Goal: Use online tool/utility: Utilize a website feature to perform a specific function

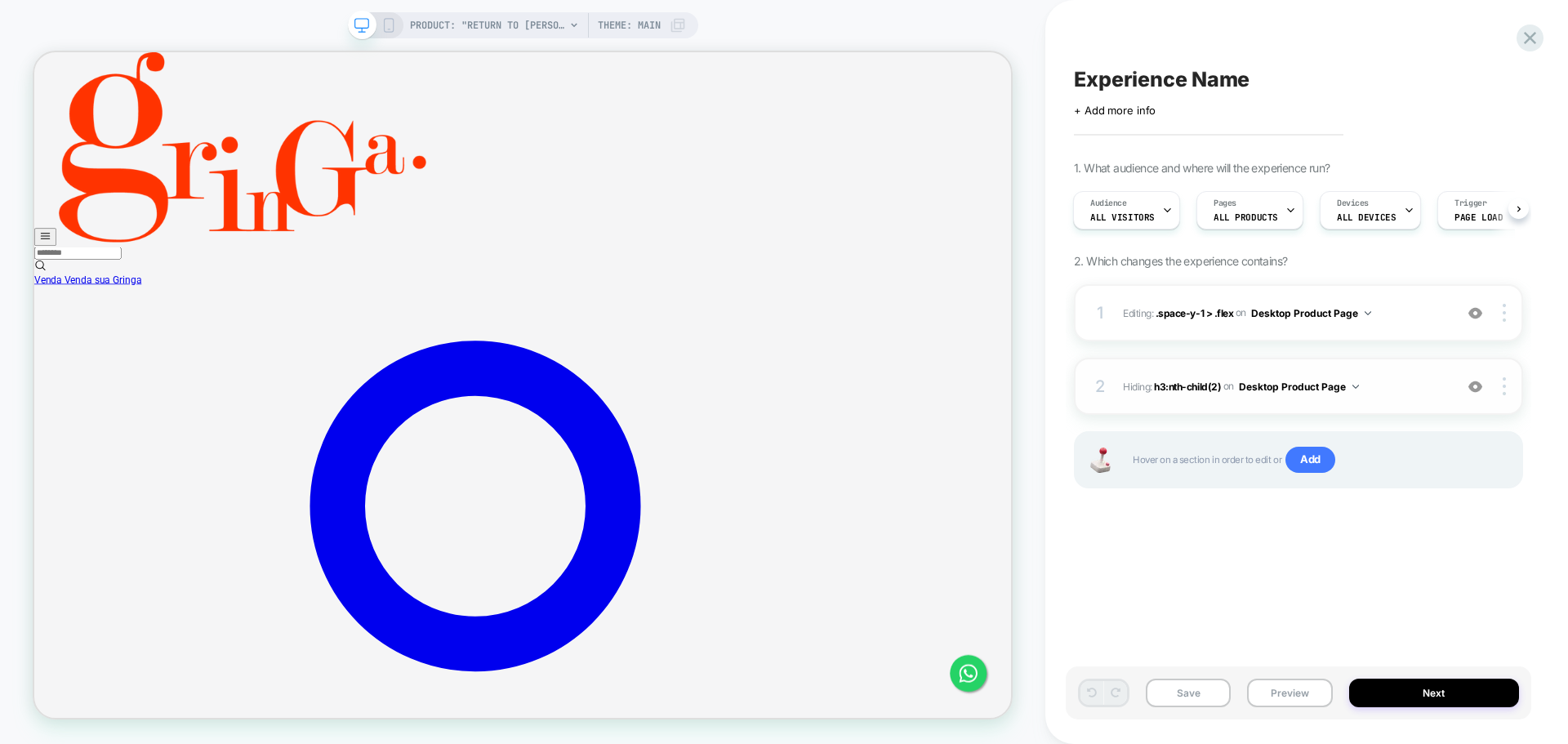
click at [1475, 391] on img at bounding box center [1475, 386] width 14 height 14
click at [1503, 386] on img at bounding box center [1504, 386] width 3 height 18
click at [1259, 380] on button "Desktop Product Page" at bounding box center [1298, 387] width 120 height 21
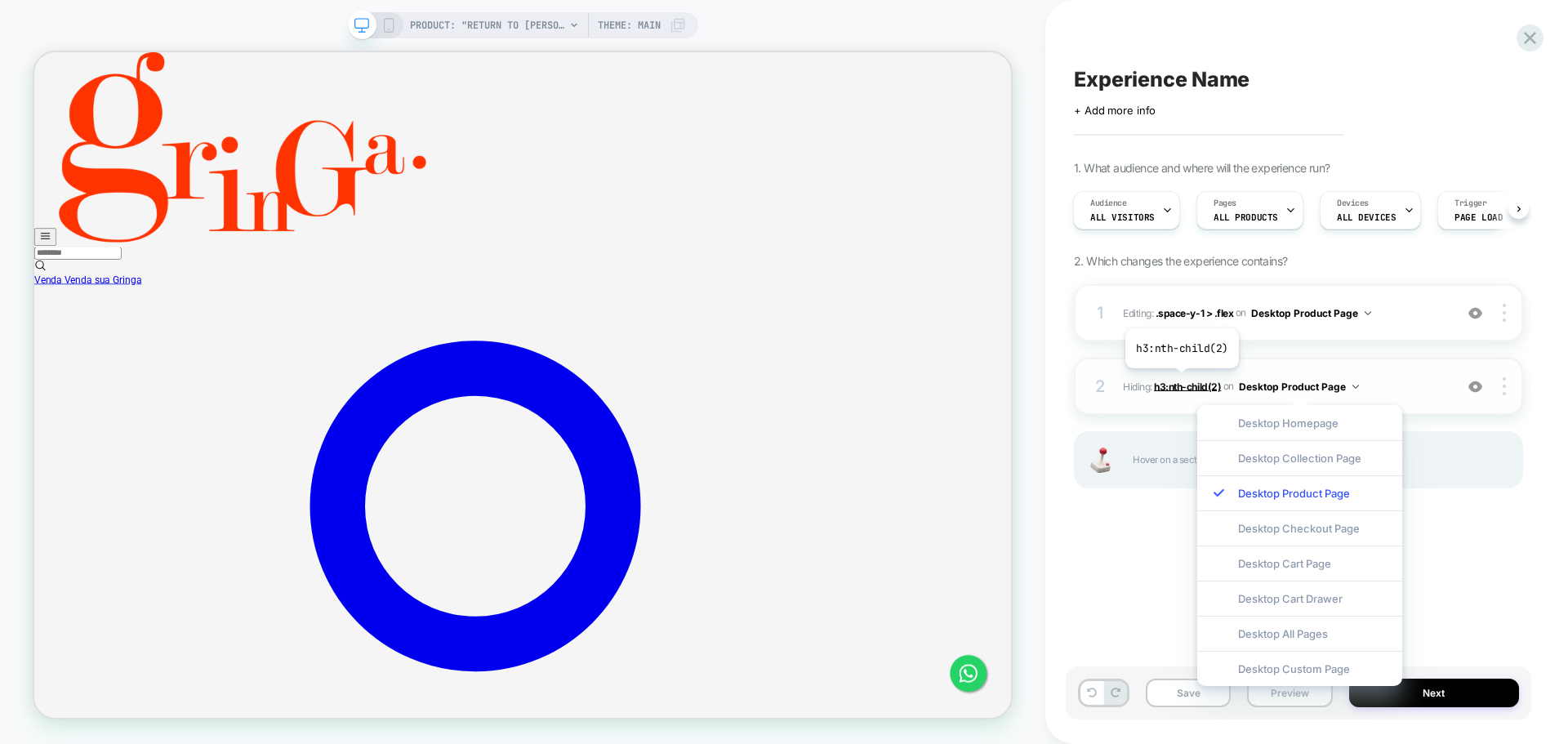
click at [1180, 380] on span "h3:nth-child(2)" at bounding box center [1187, 385] width 67 height 12
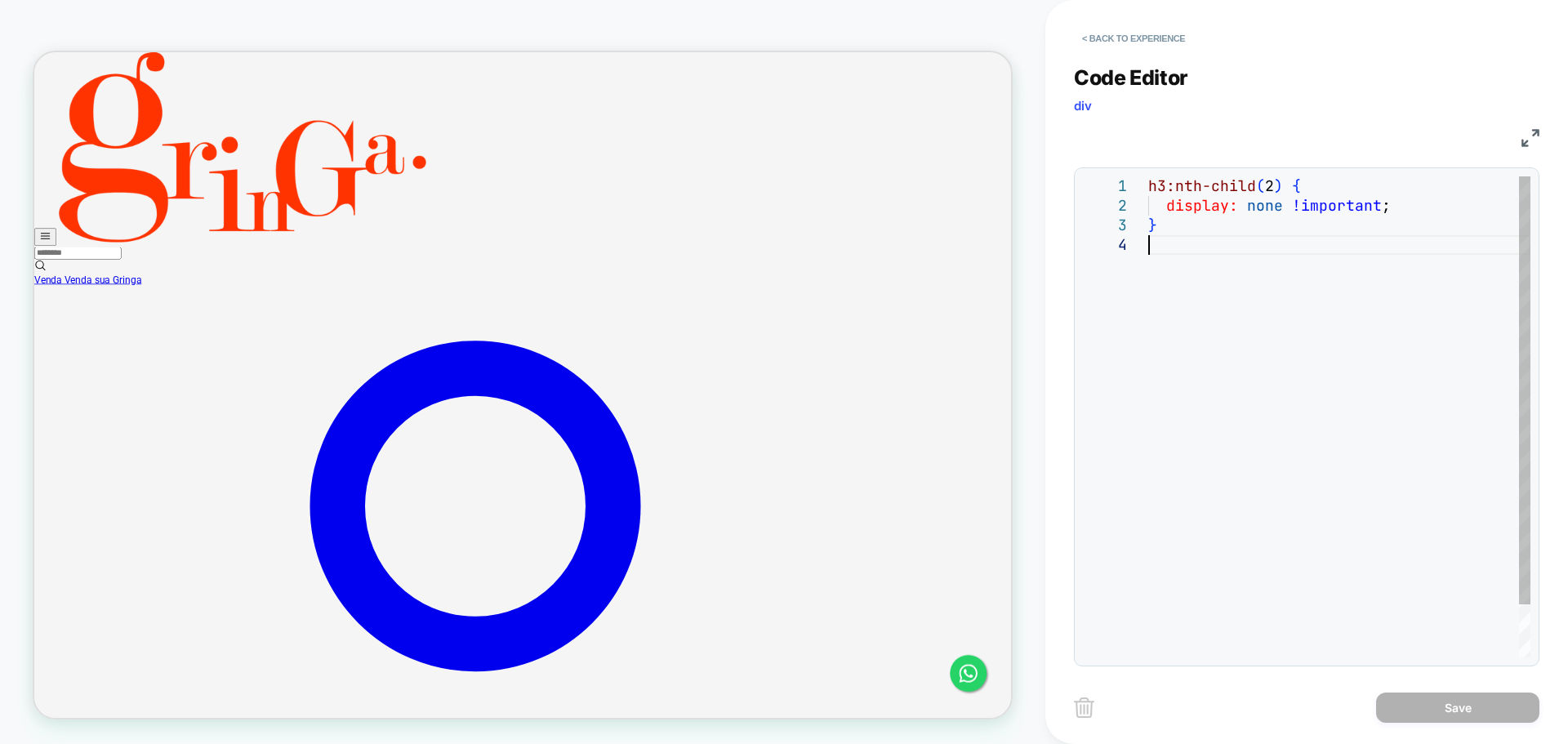
click at [1209, 482] on div "h3:nth-child ( 2 ) { display: none !important ; }" at bounding box center [1339, 447] width 382 height 540
click at [1051, 622] on div "**********" at bounding box center [1307, 372] width 523 height 744
click at [1088, 33] on button "< Back to experience" at bounding box center [1134, 39] width 119 height 26
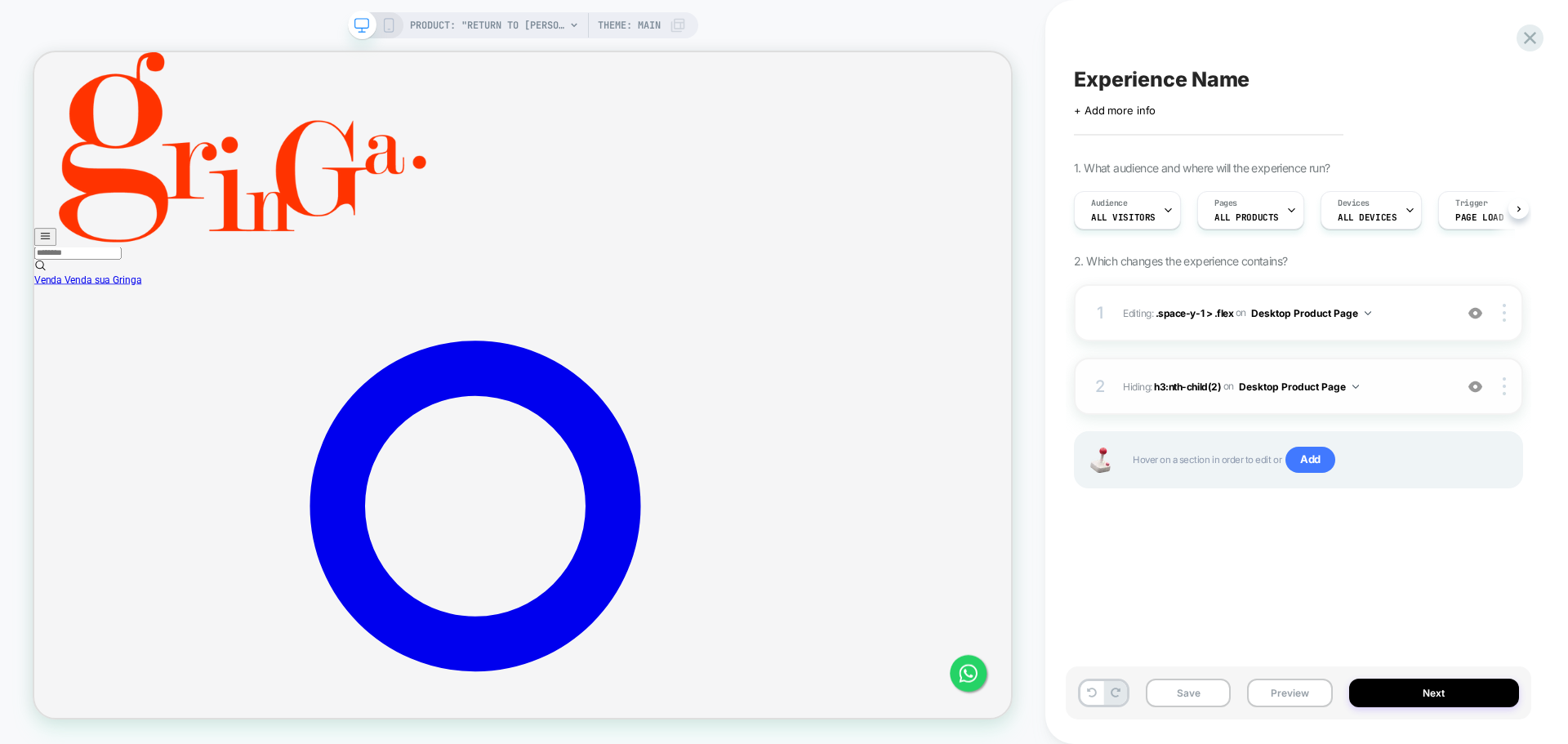
scroll to position [0, 1]
click at [1501, 383] on div at bounding box center [1507, 386] width 31 height 18
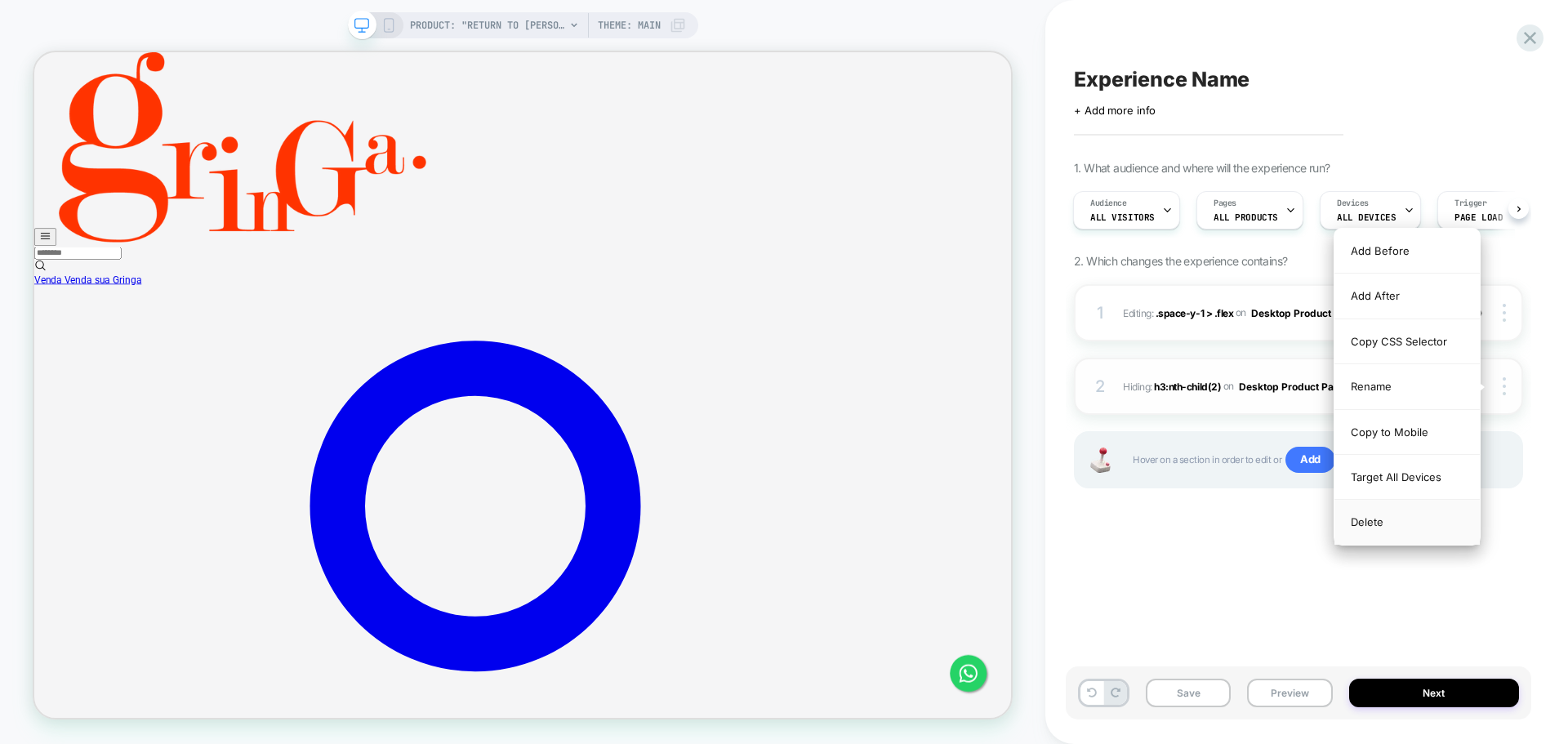
click at [1389, 514] on div "Delete" at bounding box center [1408, 521] width 145 height 44
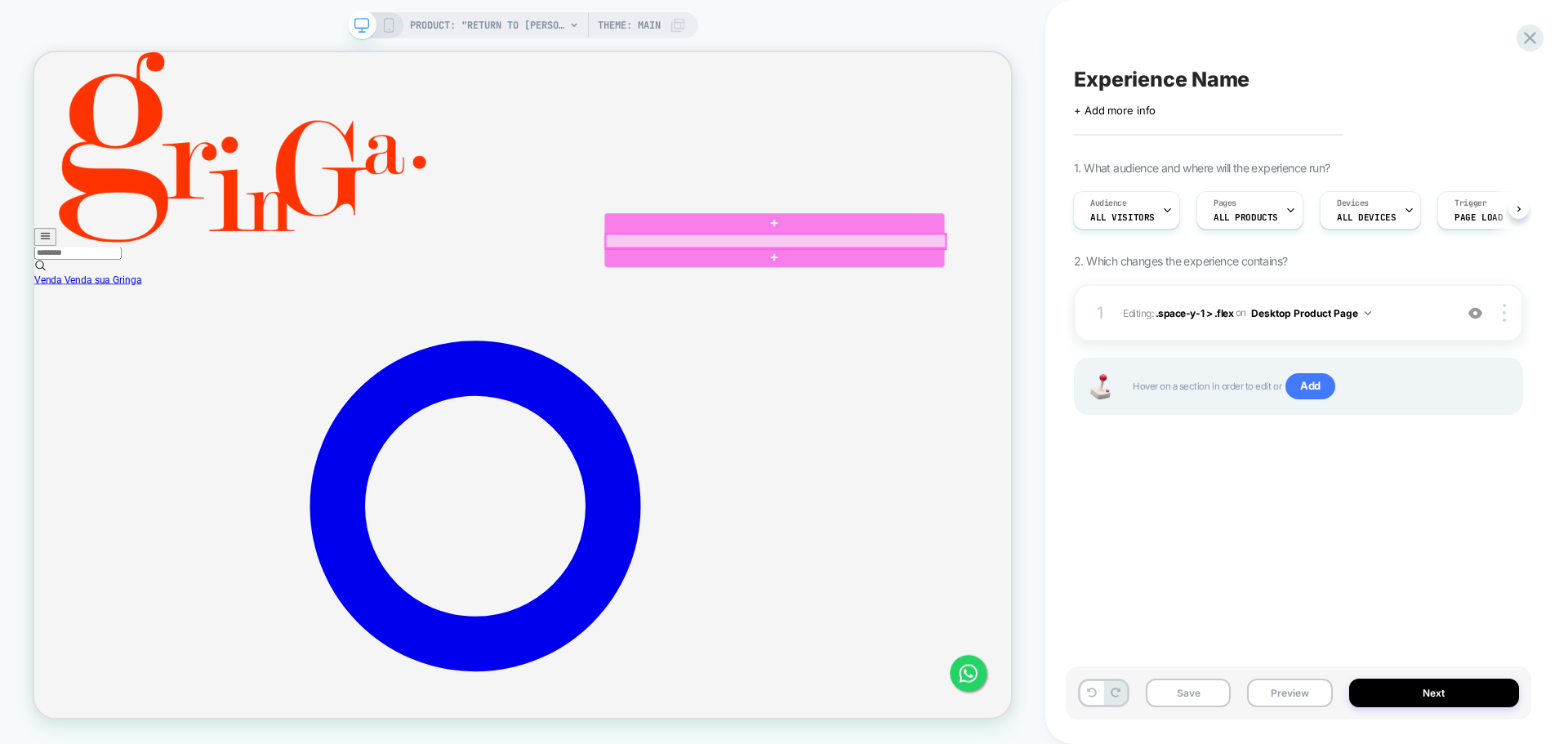
click at [903, 304] on div at bounding box center [1023, 304] width 453 height 20
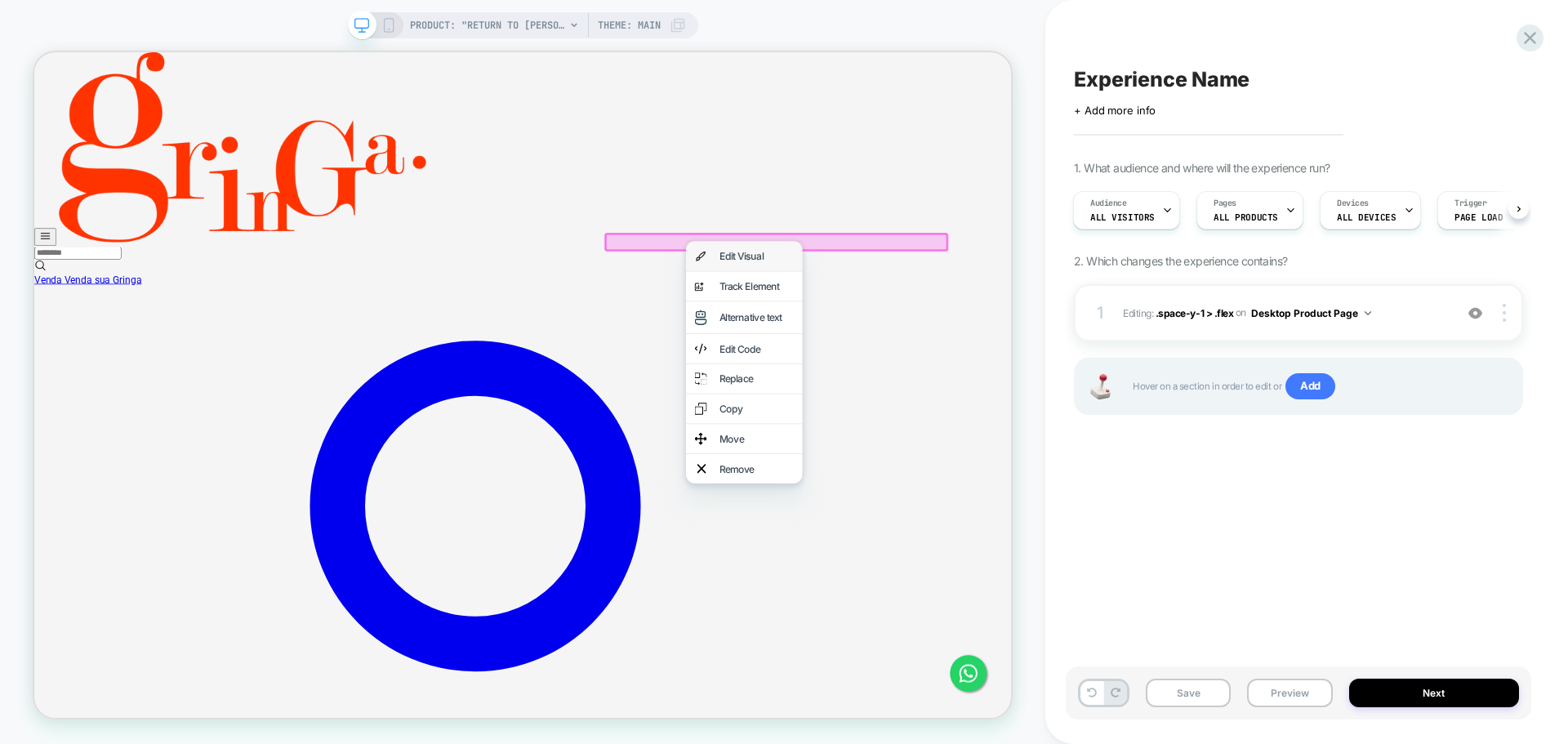
click at [936, 324] on div "Edit Visual" at bounding box center [981, 325] width 155 height 40
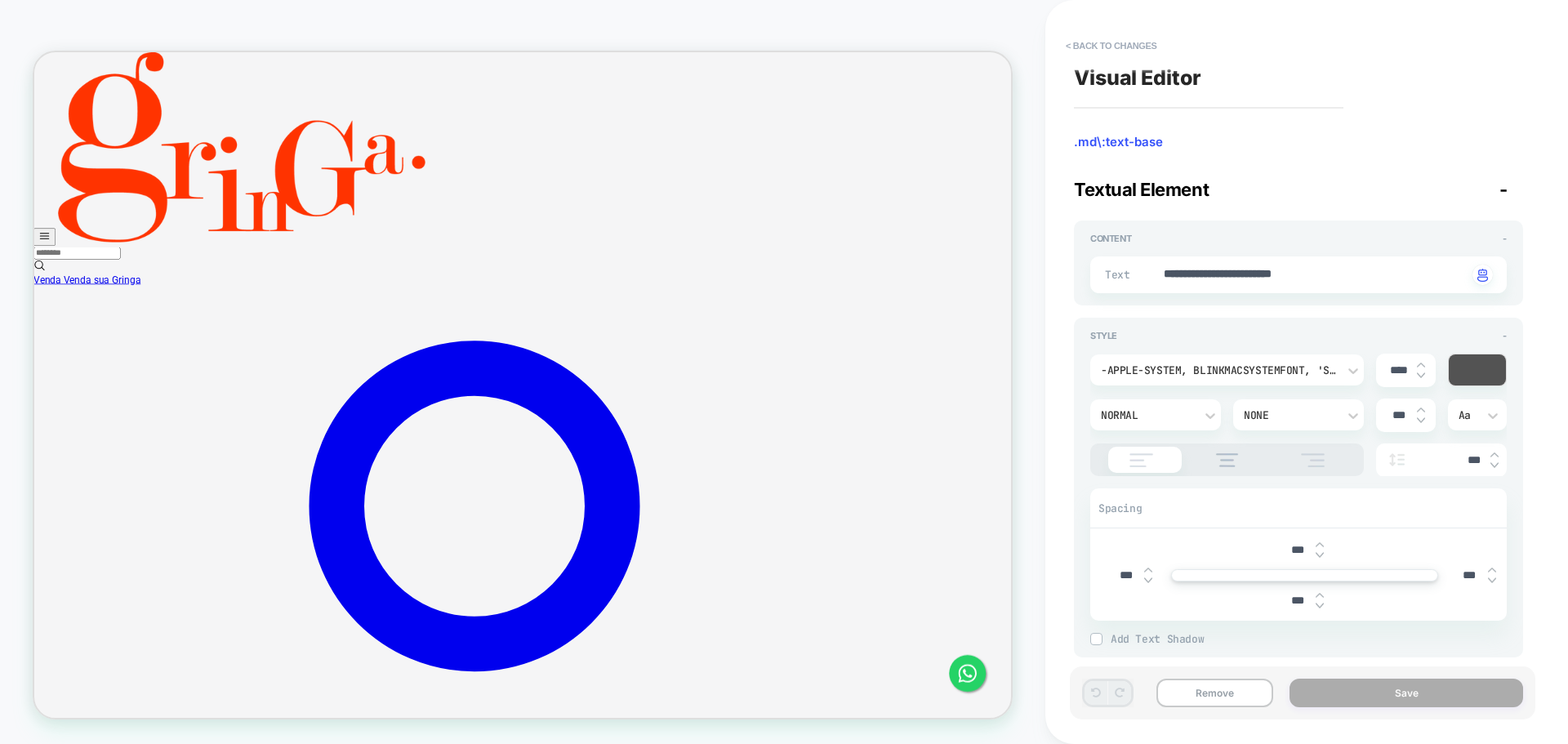
click at [1063, 39] on button "< Back to changes" at bounding box center [1111, 46] width 108 height 26
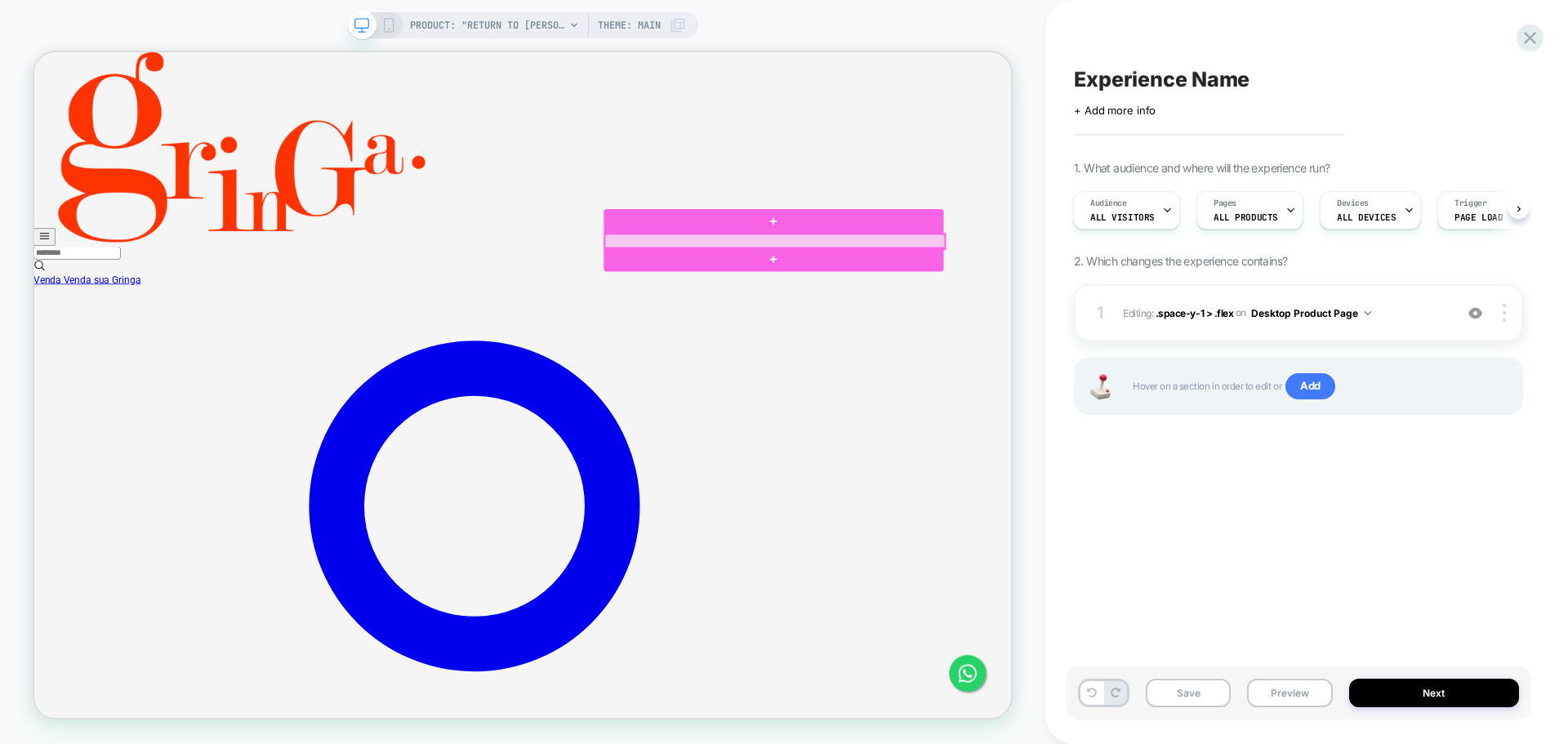
click at [956, 304] on div at bounding box center [1022, 304] width 453 height 20
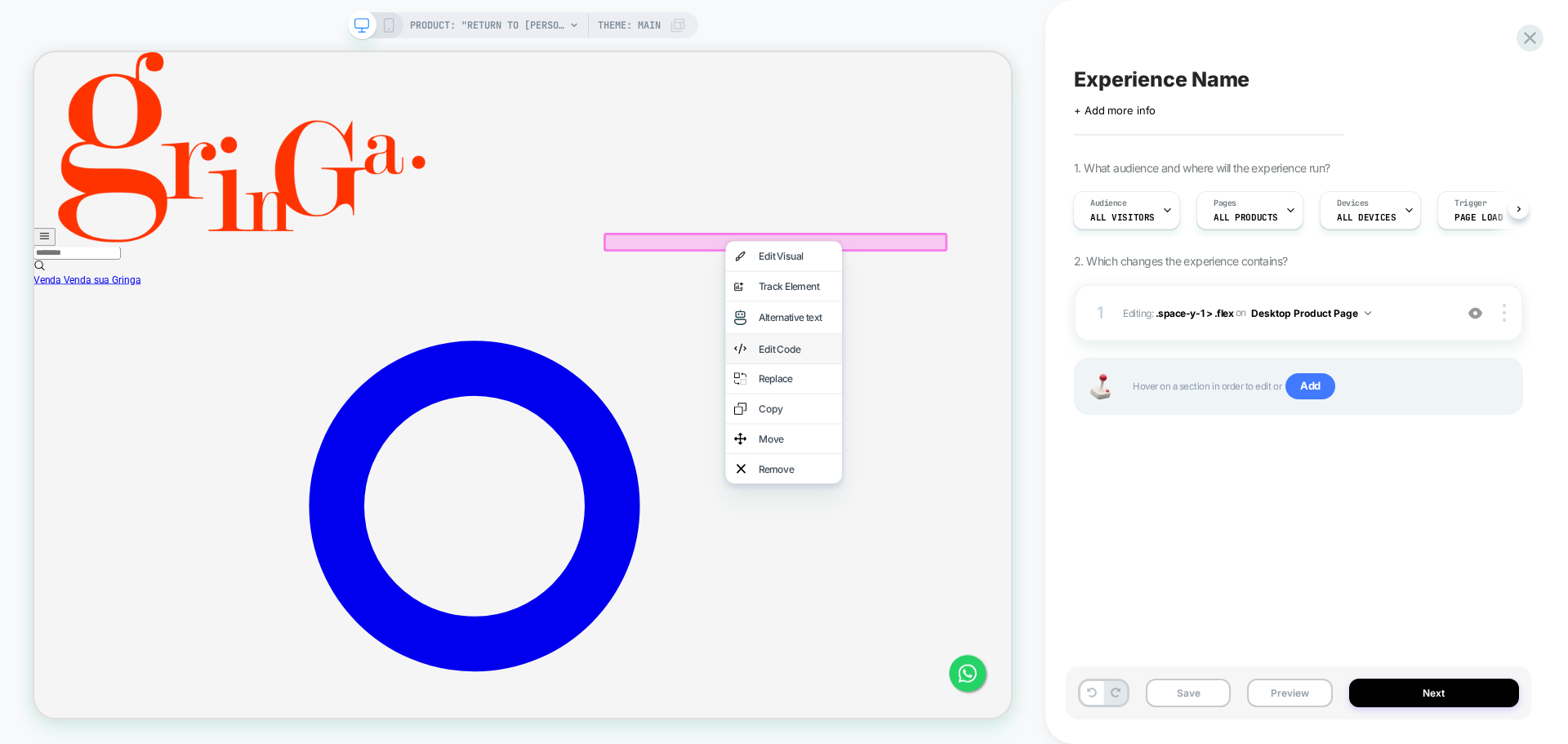
click at [987, 464] on div "Edit Code" at bounding box center [1034, 448] width 155 height 40
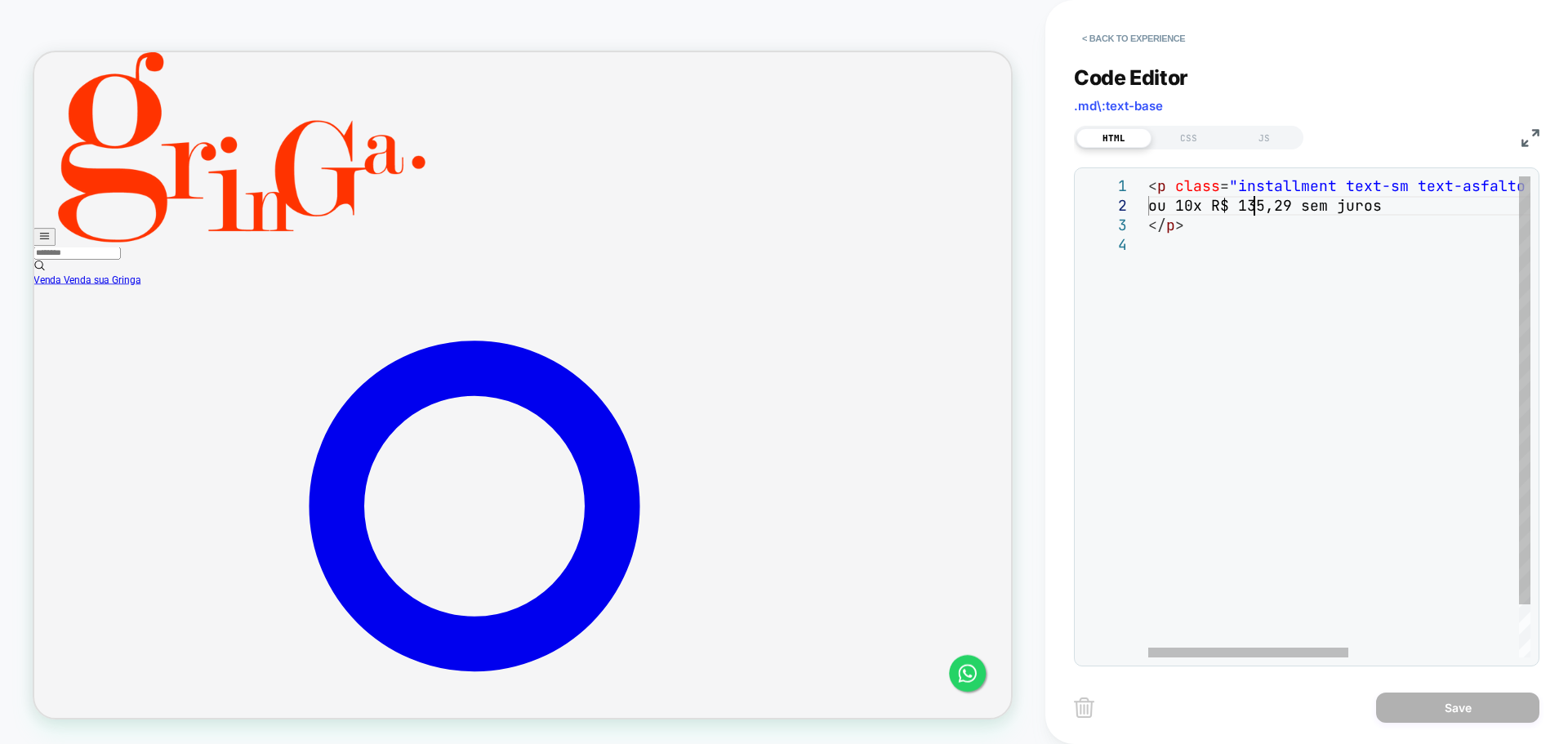
scroll to position [0, 0]
click at [1256, 213] on div "< p class = "installment text-sm text-asfalto md:text-base" data-style-id = "0"…" at bounding box center [1502, 447] width 708 height 540
click at [1181, 226] on div "< p class = "installment text-sm text-asfalto md:text-base" data-style-id = "0"…" at bounding box center [1502, 447] width 708 height 540
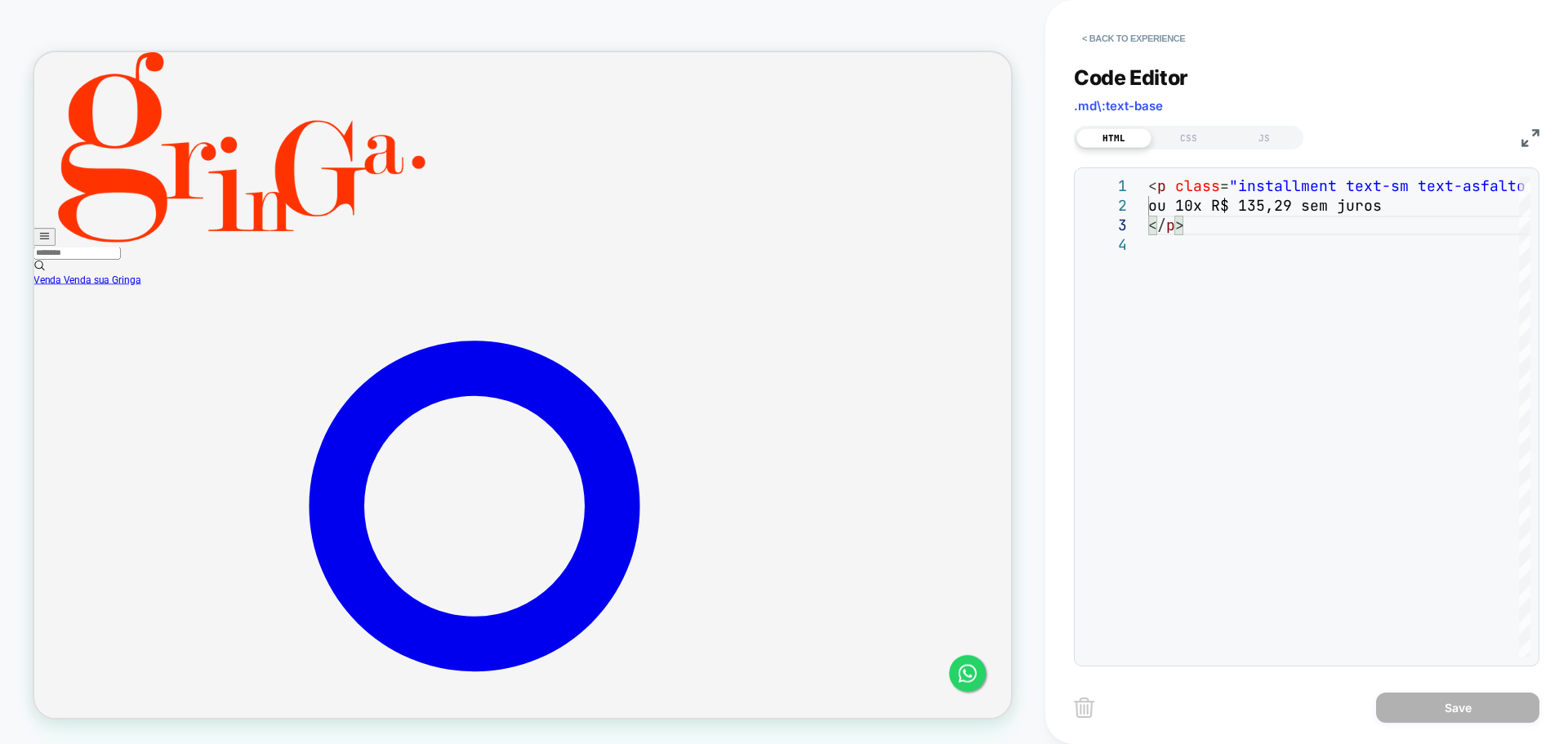
click at [1195, 131] on div "CSS" at bounding box center [1189, 138] width 76 height 20
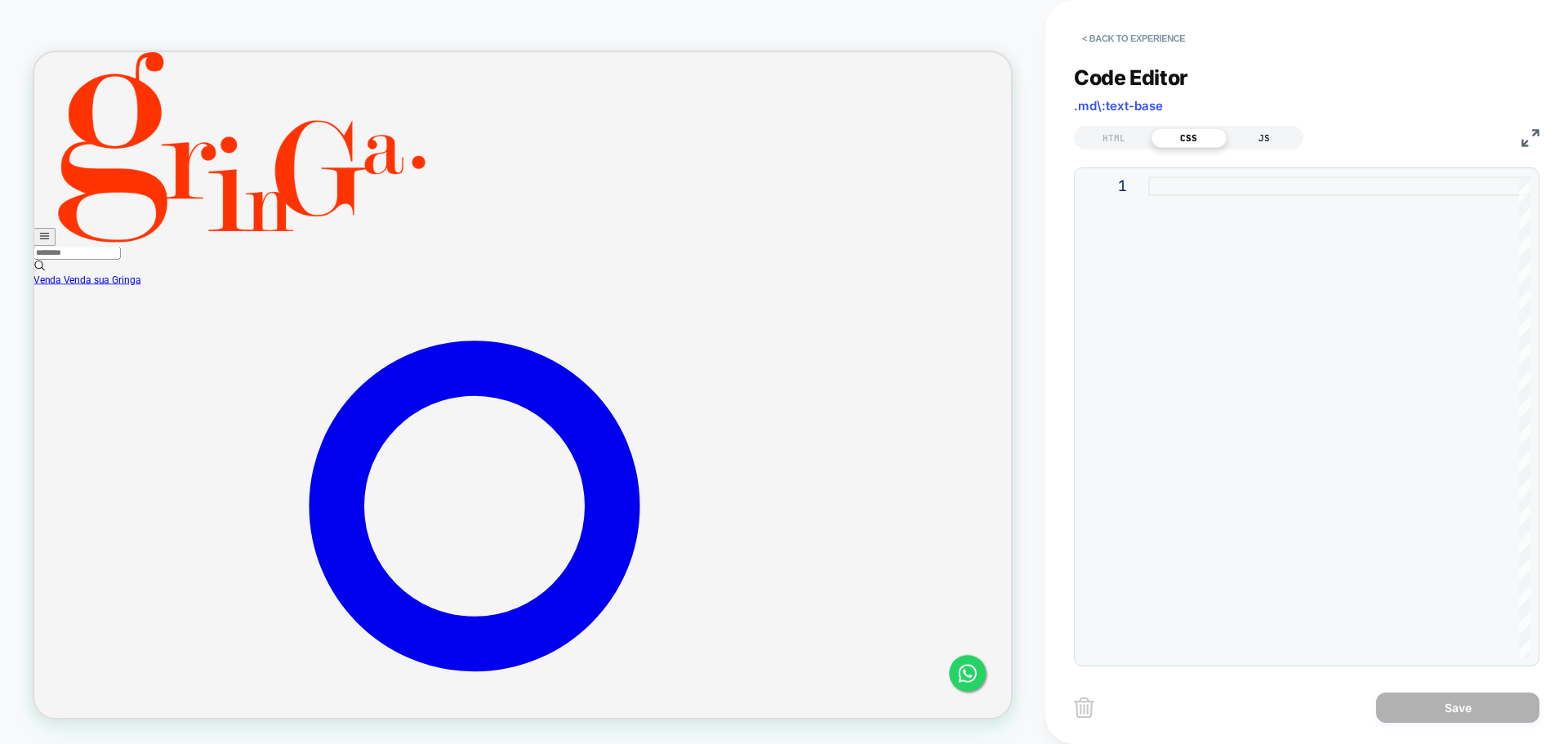
click at [1262, 132] on div "JS" at bounding box center [1264, 138] width 76 height 20
click at [1113, 137] on div "HTML" at bounding box center [1114, 138] width 76 height 20
click at [1091, 38] on button "< Back to experience" at bounding box center [1134, 39] width 119 height 26
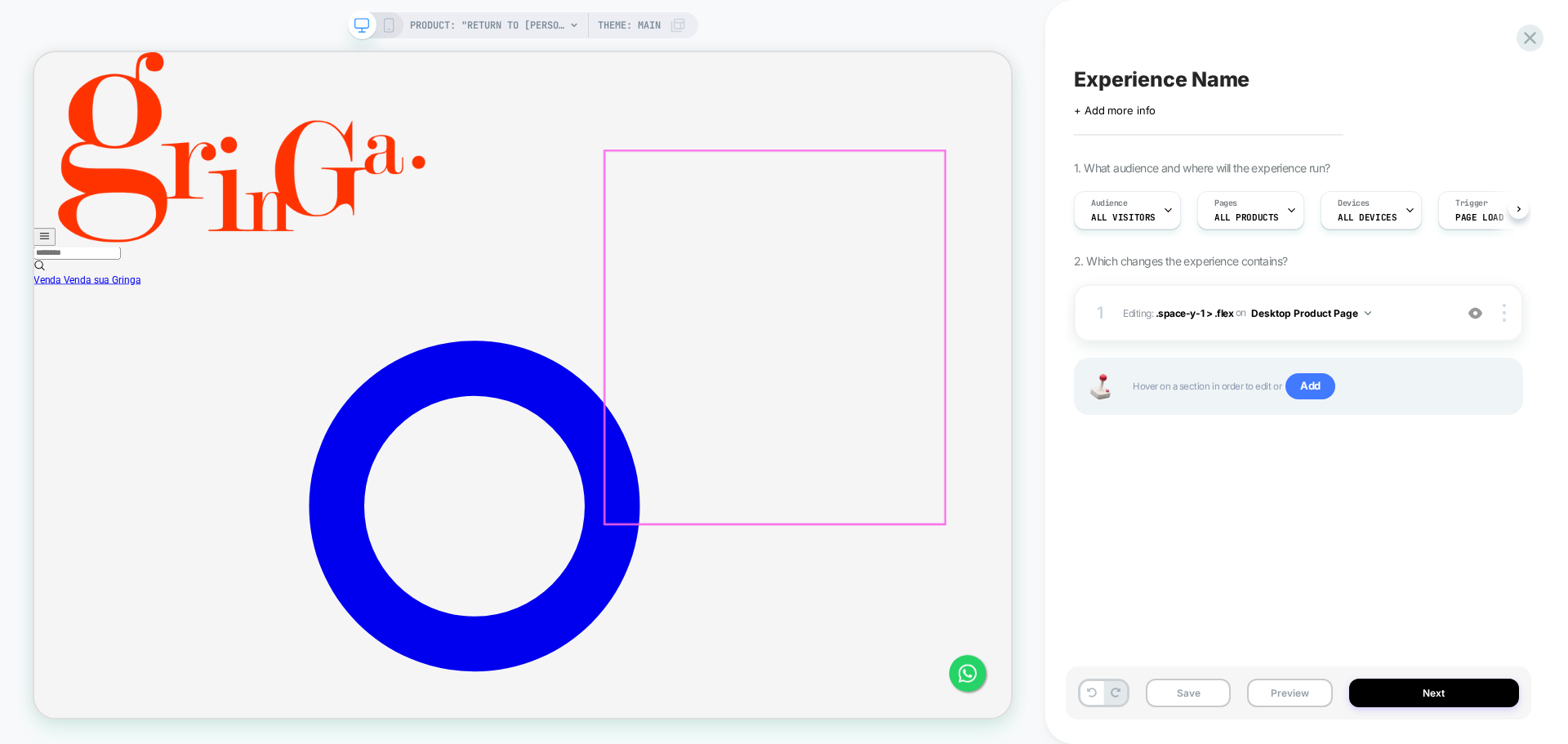
scroll to position [0, 1]
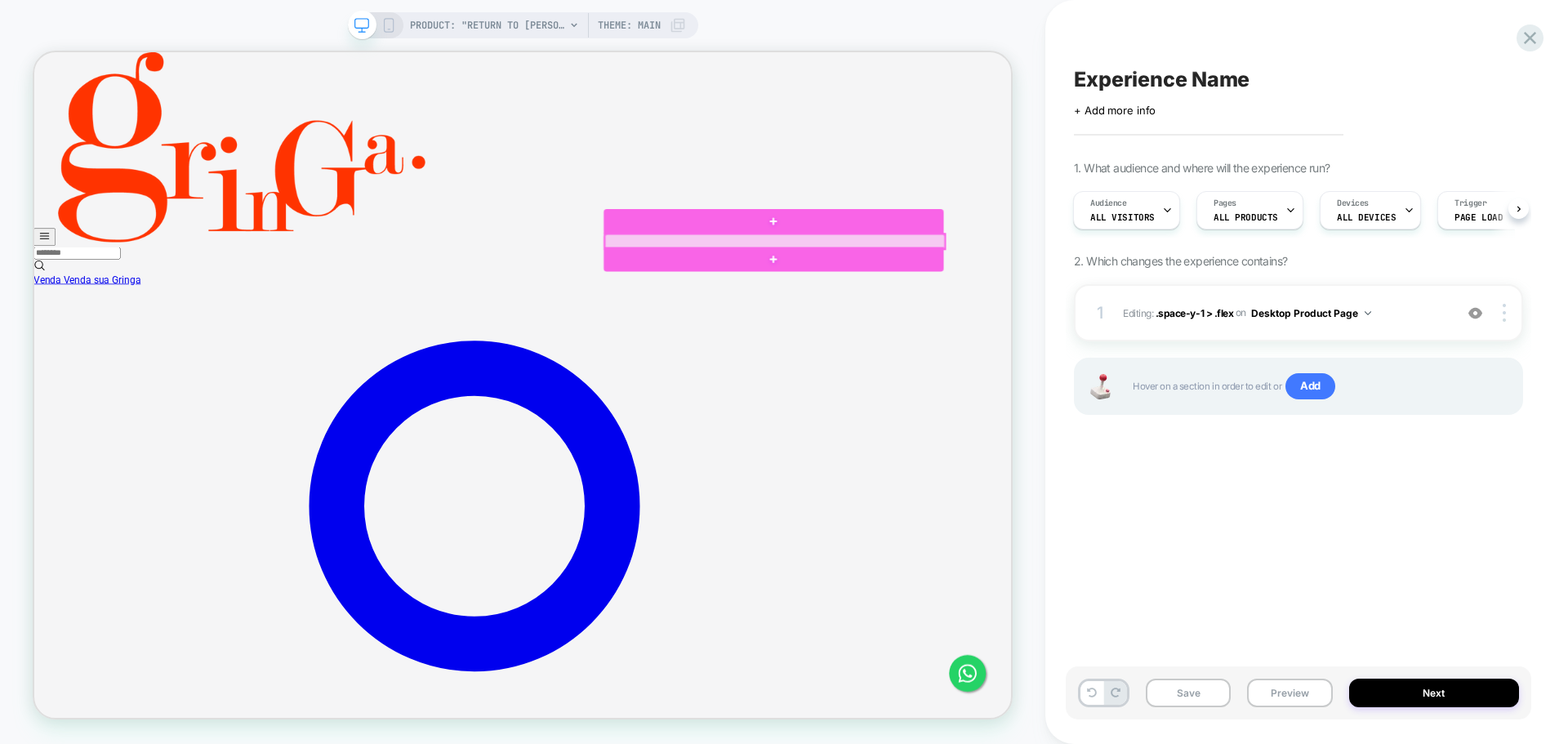
click at [918, 304] on div at bounding box center [1022, 304] width 453 height 20
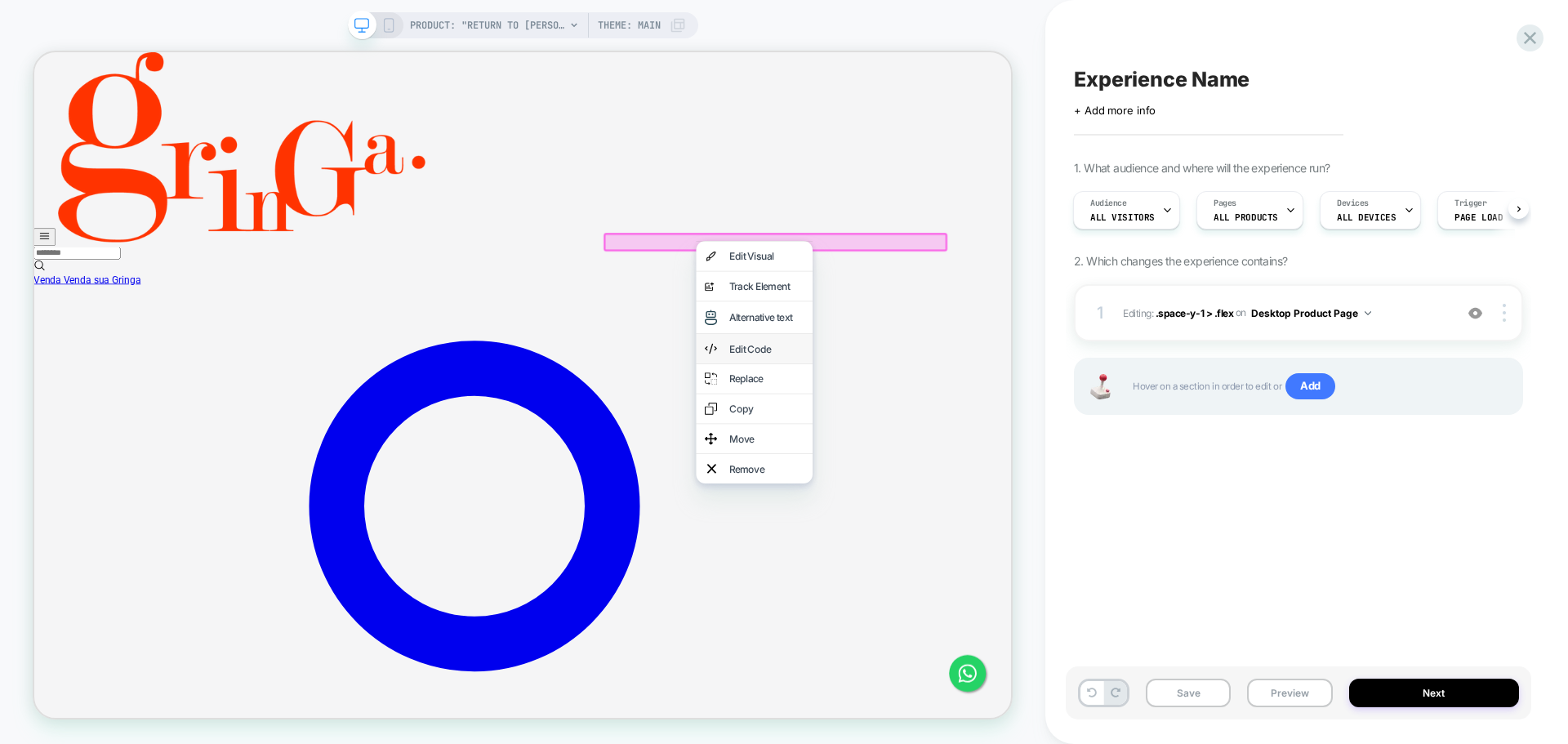
click at [960, 452] on div "Edit Code" at bounding box center [995, 448] width 155 height 40
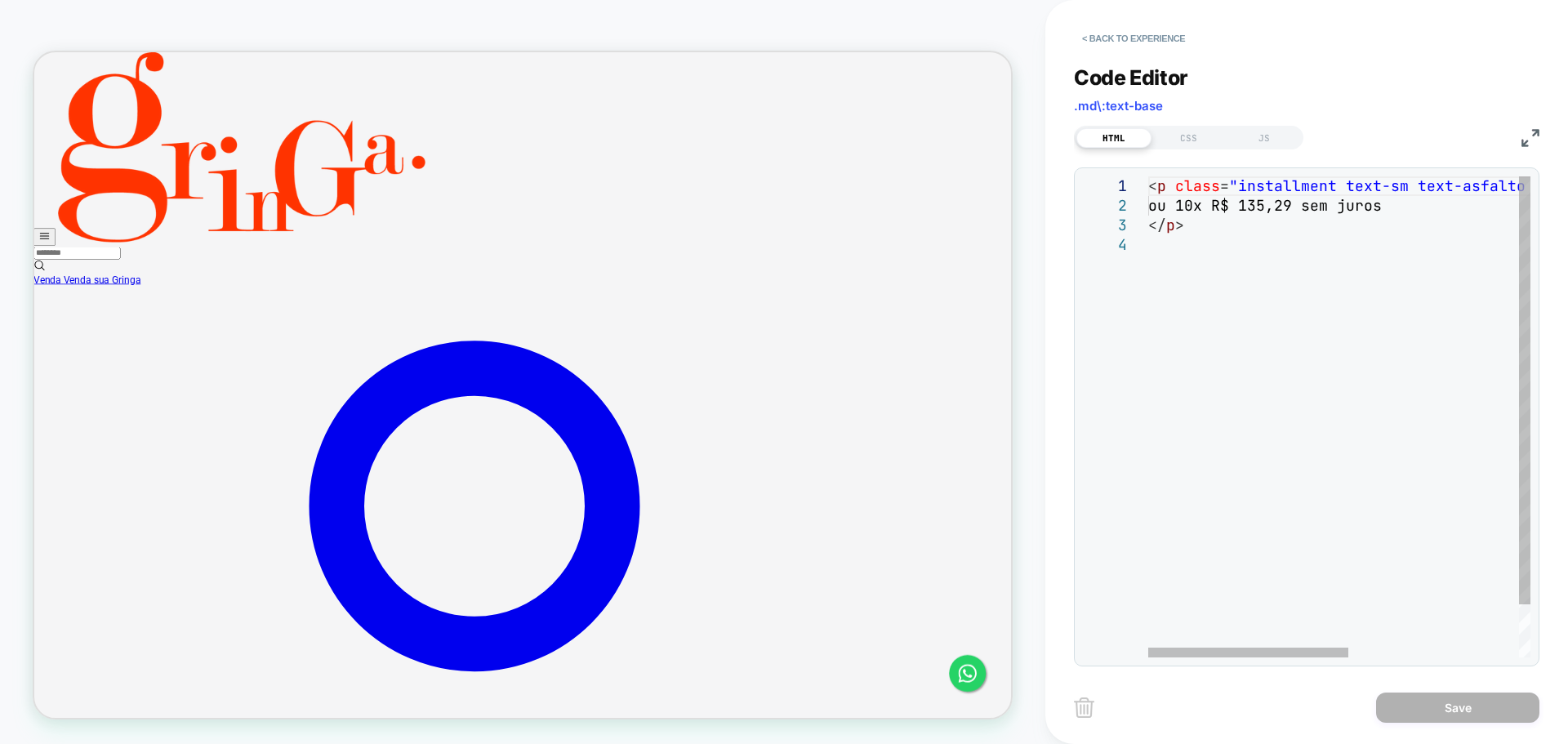
click at [1406, 206] on div "< p class = "installment text-sm text-asfalto md:text-base" data-style-id = "0"…" at bounding box center [1502, 447] width 708 height 540
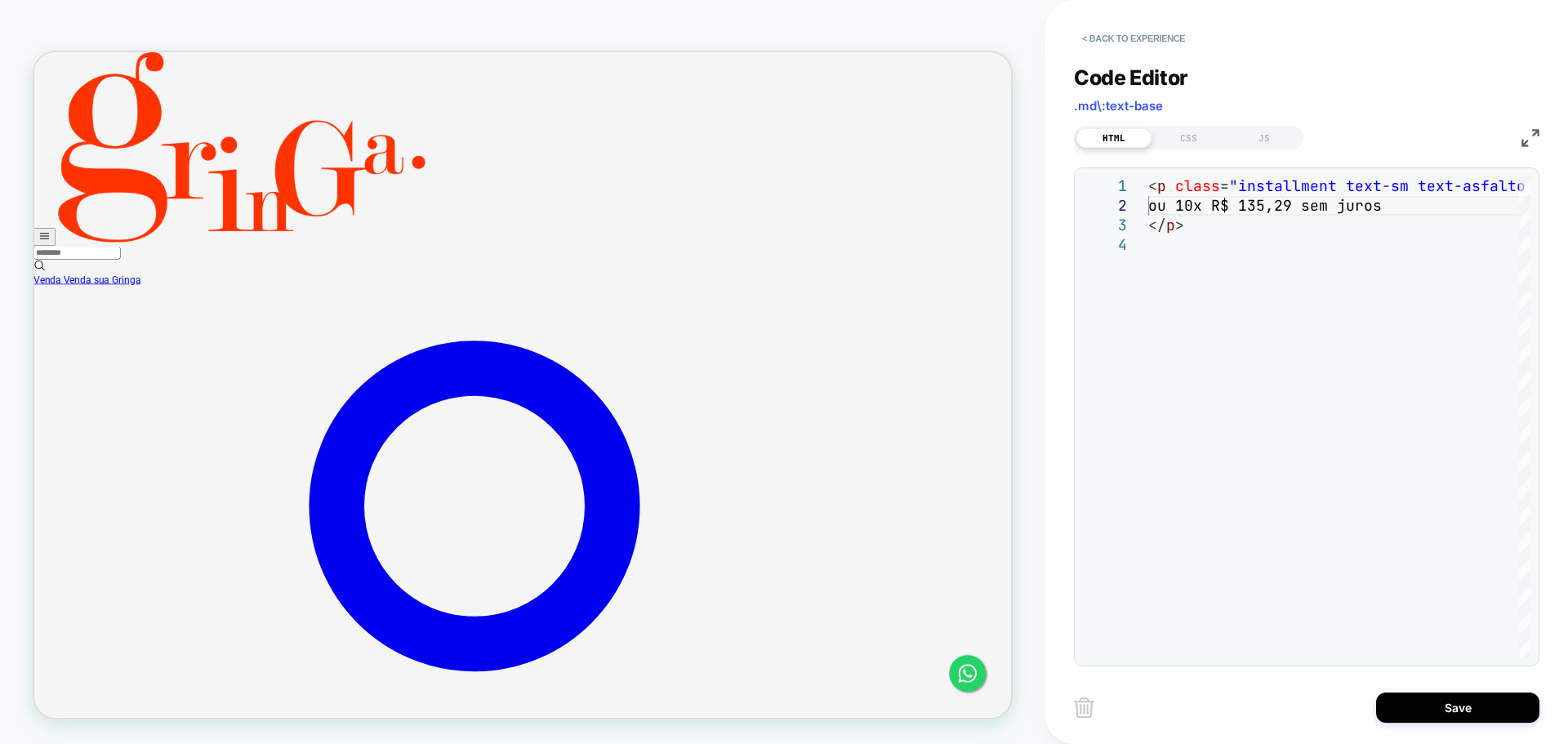
click at [1406, 203] on div "< p class = "installment text-sm text-asfalto md:text-base" data-style-id = "0"…" at bounding box center [1502, 447] width 708 height 540
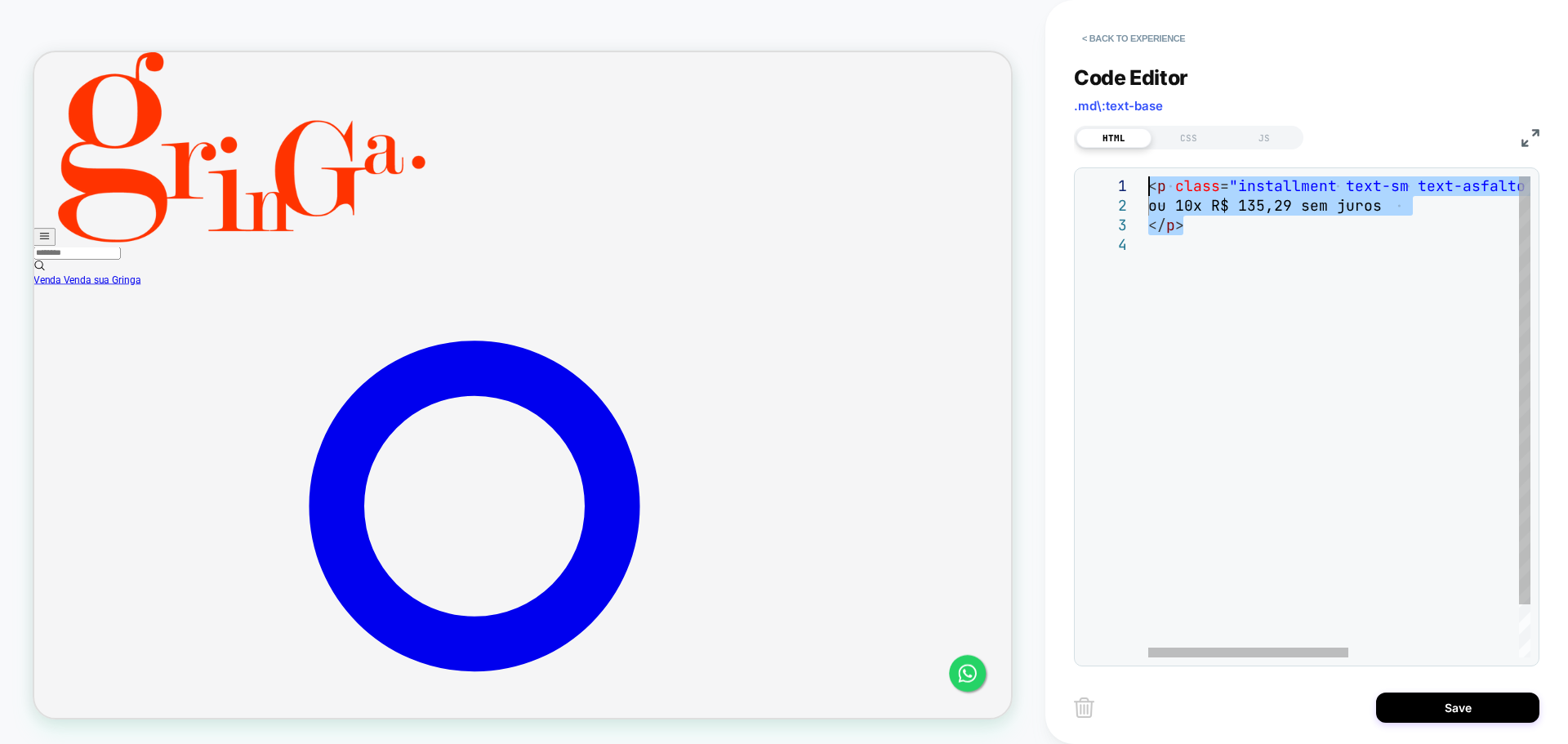
drag, startPoint x: 1202, startPoint y: 233, endPoint x: 1144, endPoint y: 182, distance: 77.2
click at [1148, 182] on div "</ p > < p class = "installment text-sm text-asfalto md:text-base" data-style-i…" at bounding box center [1502, 447] width 708 height 540
click at [1255, 209] on div "</ p > < p class = "installment text-sm text-asfalto md:text-base" data-style-i…" at bounding box center [1502, 447] width 708 height 540
click at [1420, 204] on div "</ p > < p class = "installment text-sm text-asfalto md:text-base" data-style-i…" at bounding box center [1502, 447] width 708 height 540
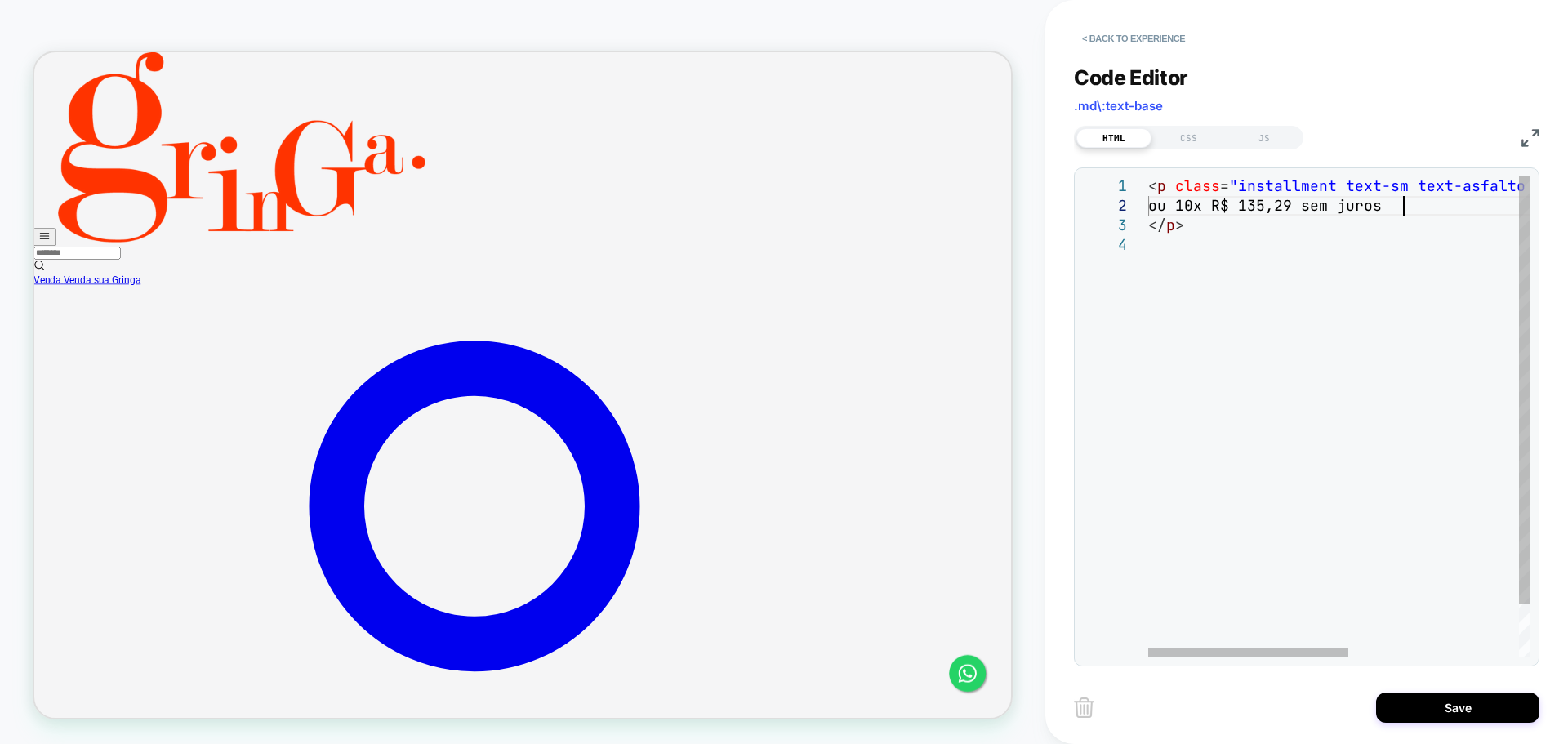
type textarea "**********"
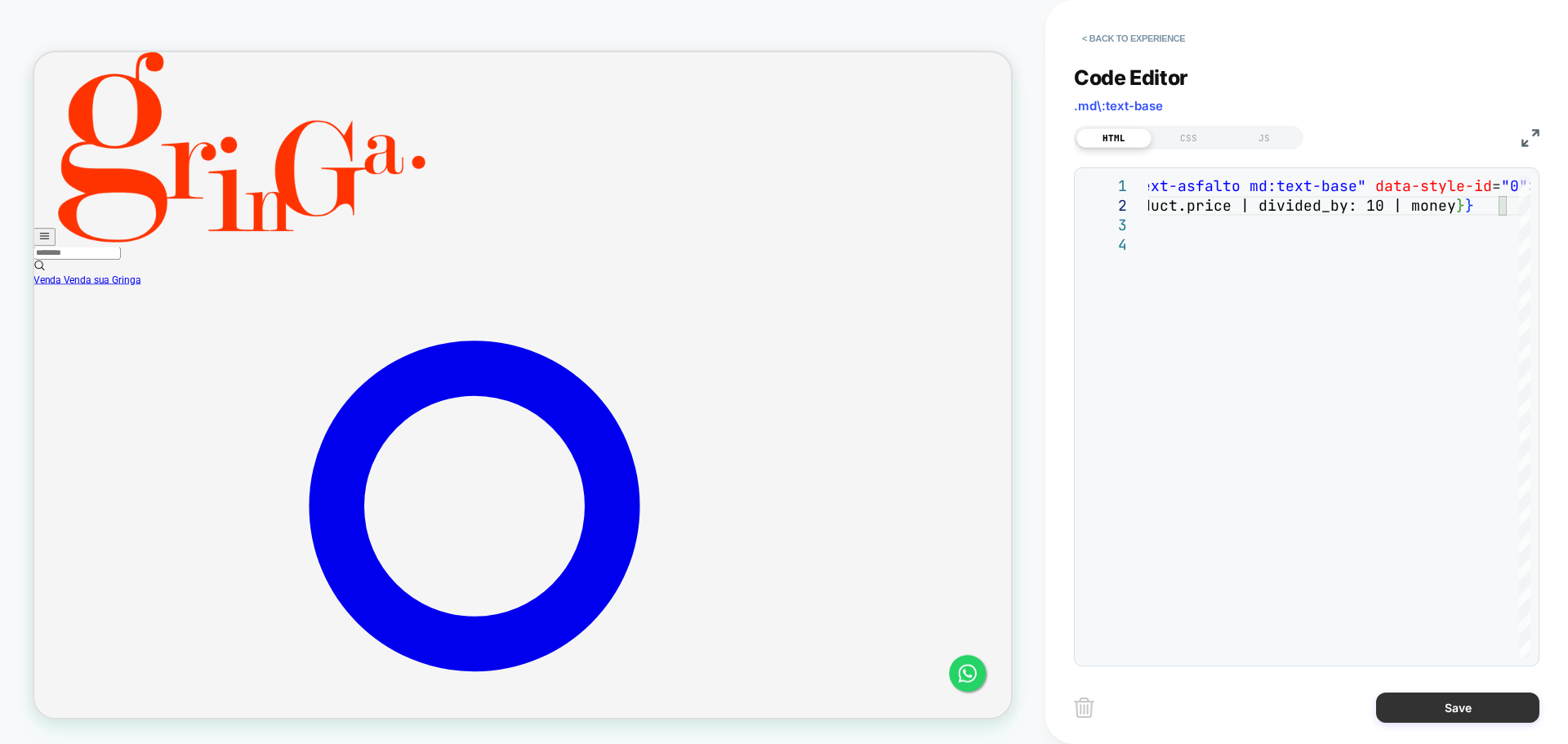
click at [1458, 701] on button "Save" at bounding box center [1458, 708] width 163 height 30
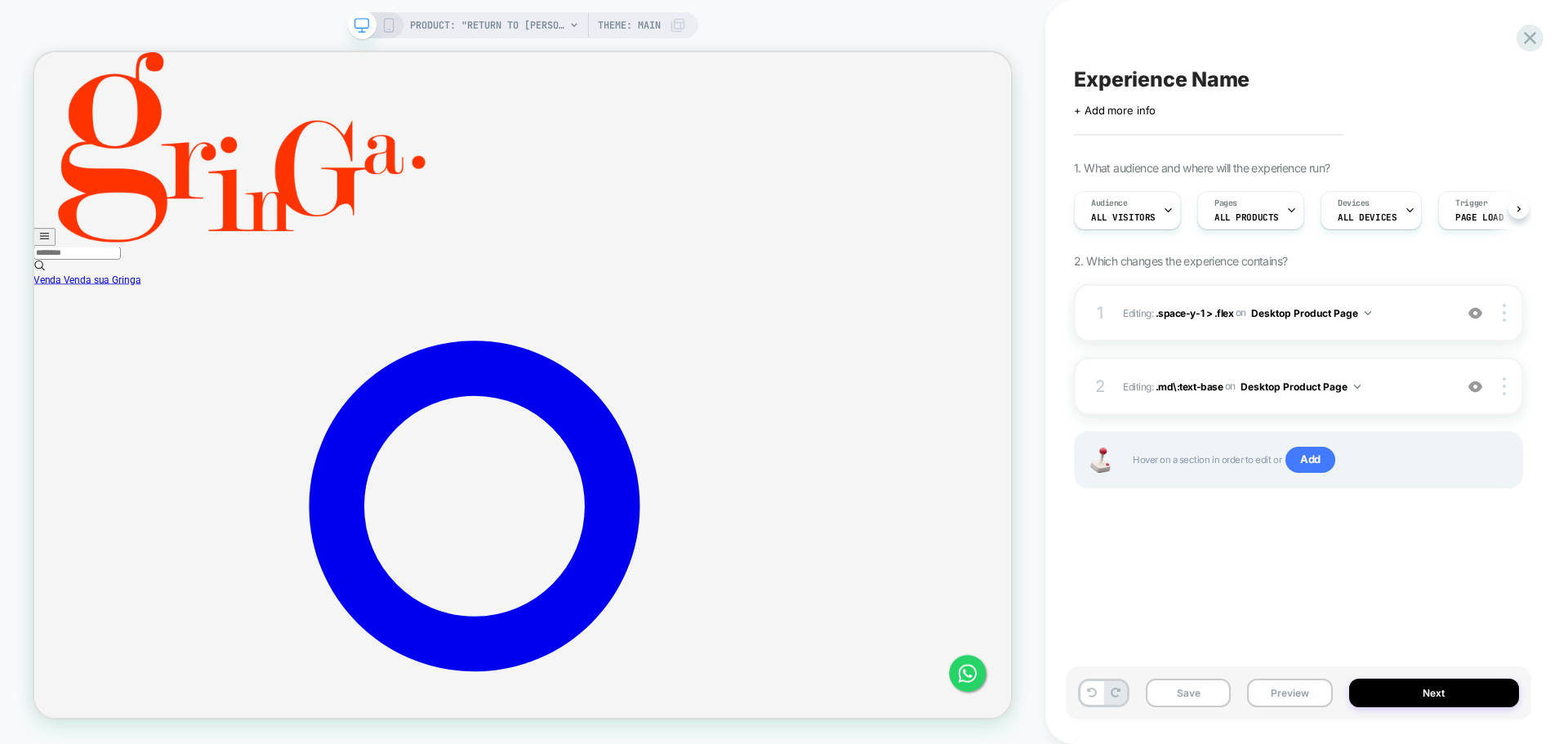
scroll to position [0, 1]
click at [1291, 687] on button "Preview" at bounding box center [1290, 693] width 85 height 28
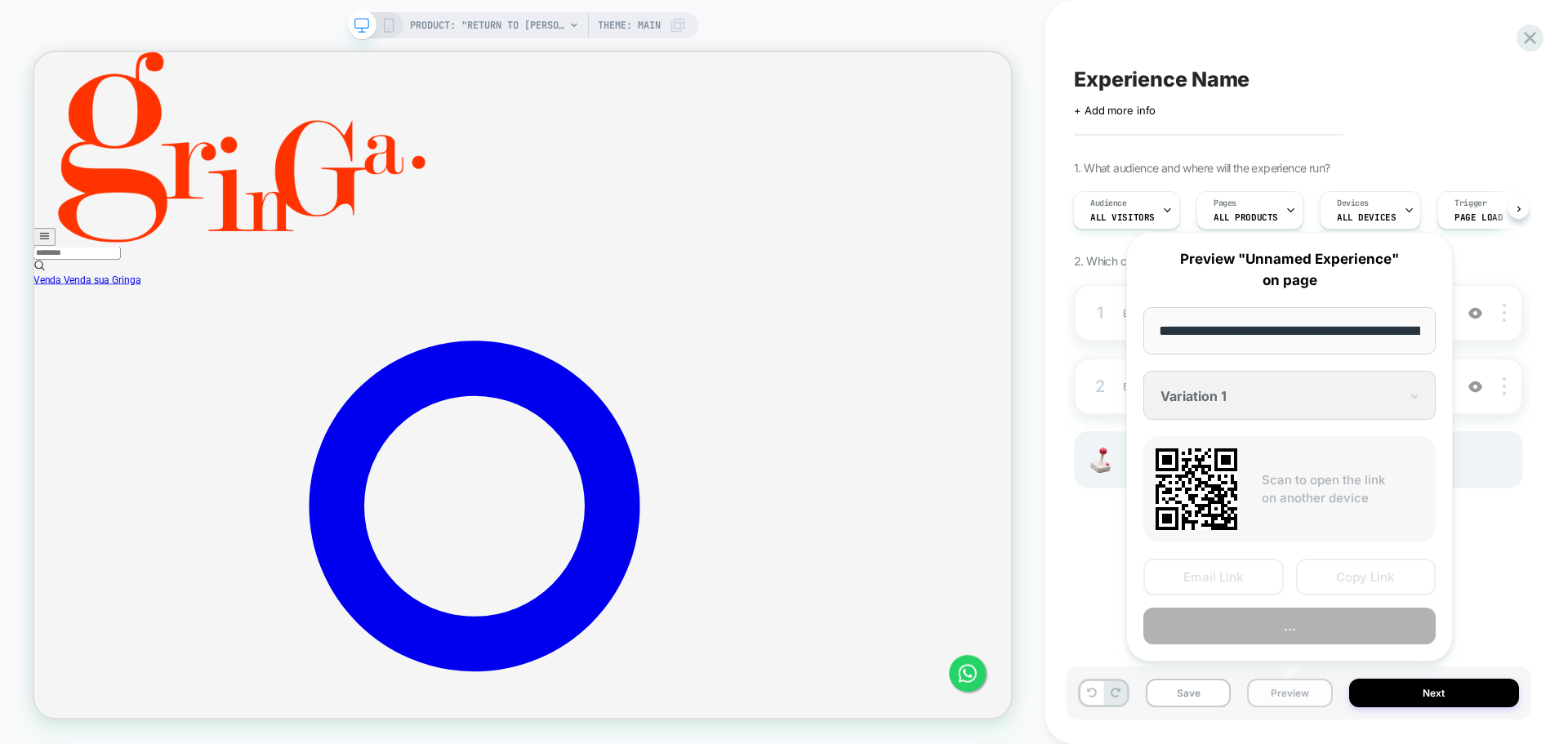
scroll to position [0, 400]
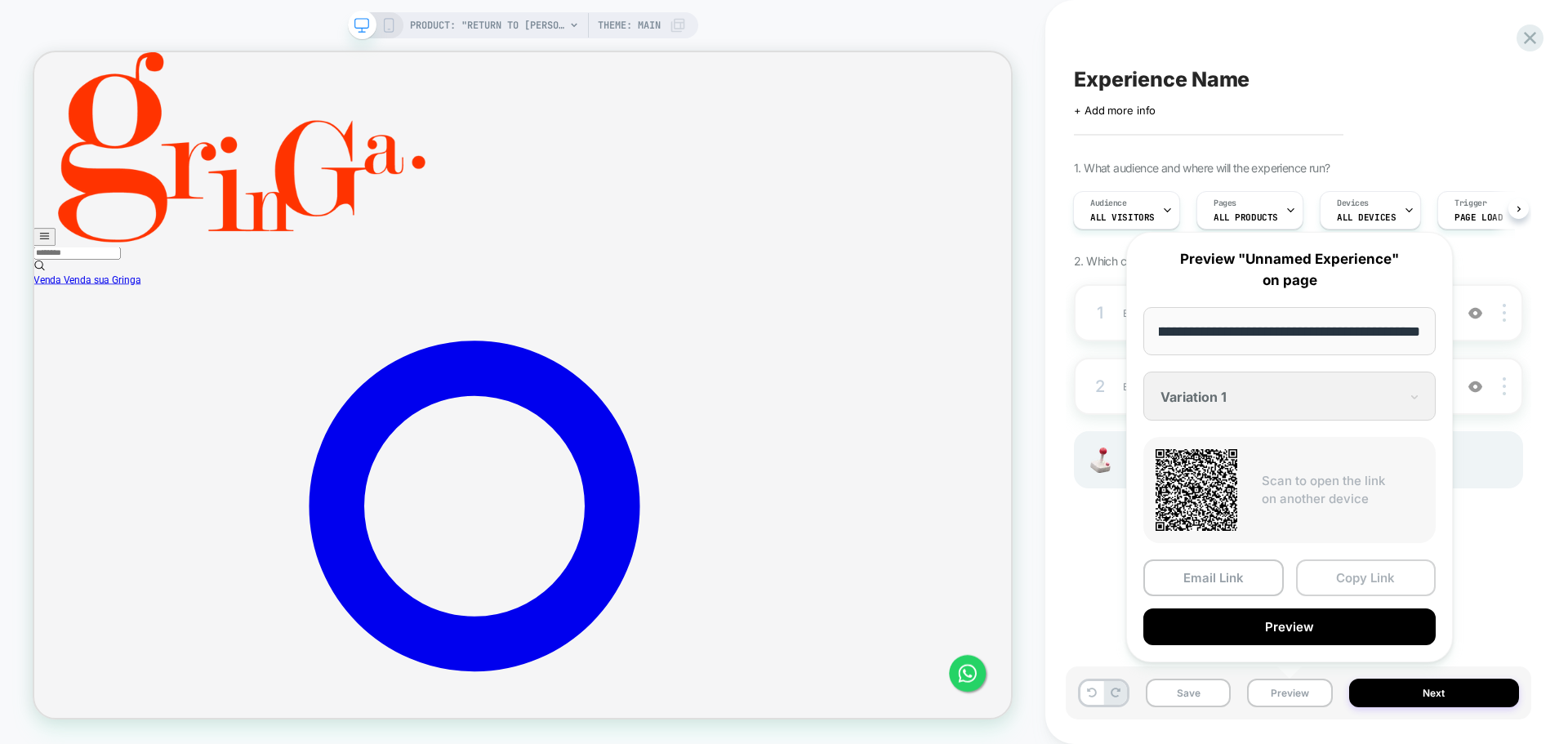
click at [1349, 573] on button "Copy Link" at bounding box center [1366, 578] width 141 height 37
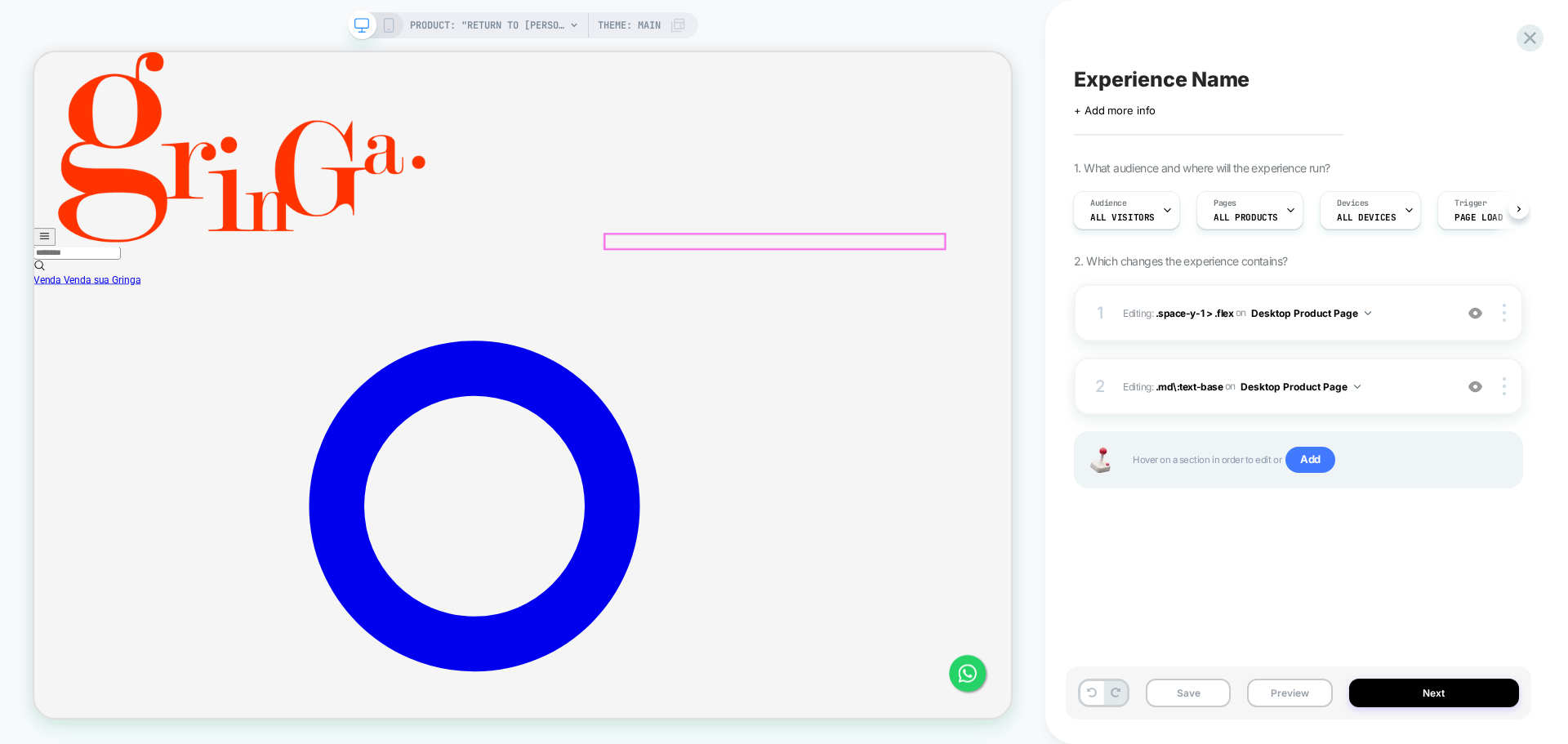
click at [1208, 390] on span ".md\:text-base" at bounding box center [1189, 385] width 67 height 12
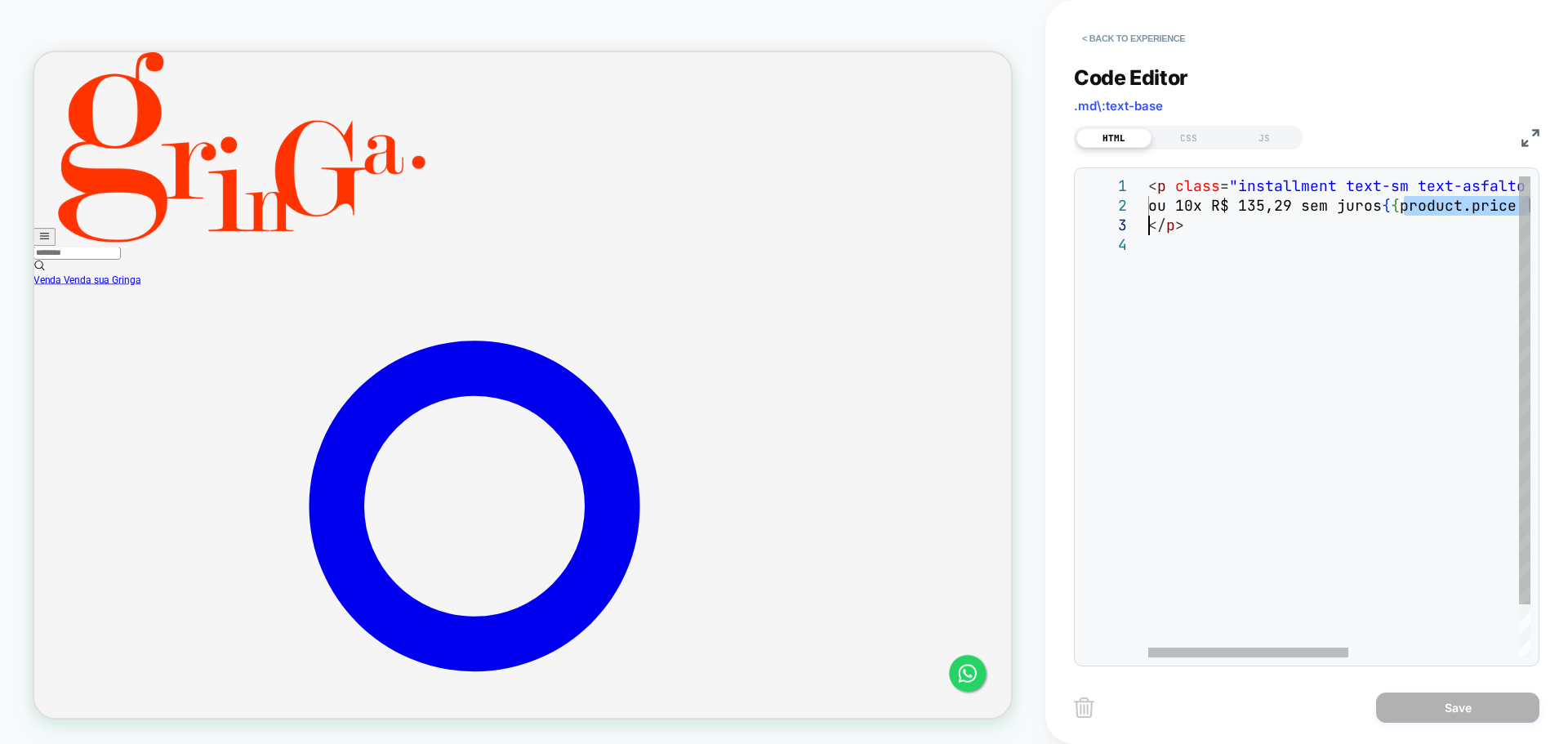
drag, startPoint x: 1408, startPoint y: 203, endPoint x: 1150, endPoint y: 228, distance: 259.2
click at [1150, 228] on div "< p class = "installment text-sm text-asfalto md:text-base" data-style-id = "0"…" at bounding box center [1502, 447] width 708 height 540
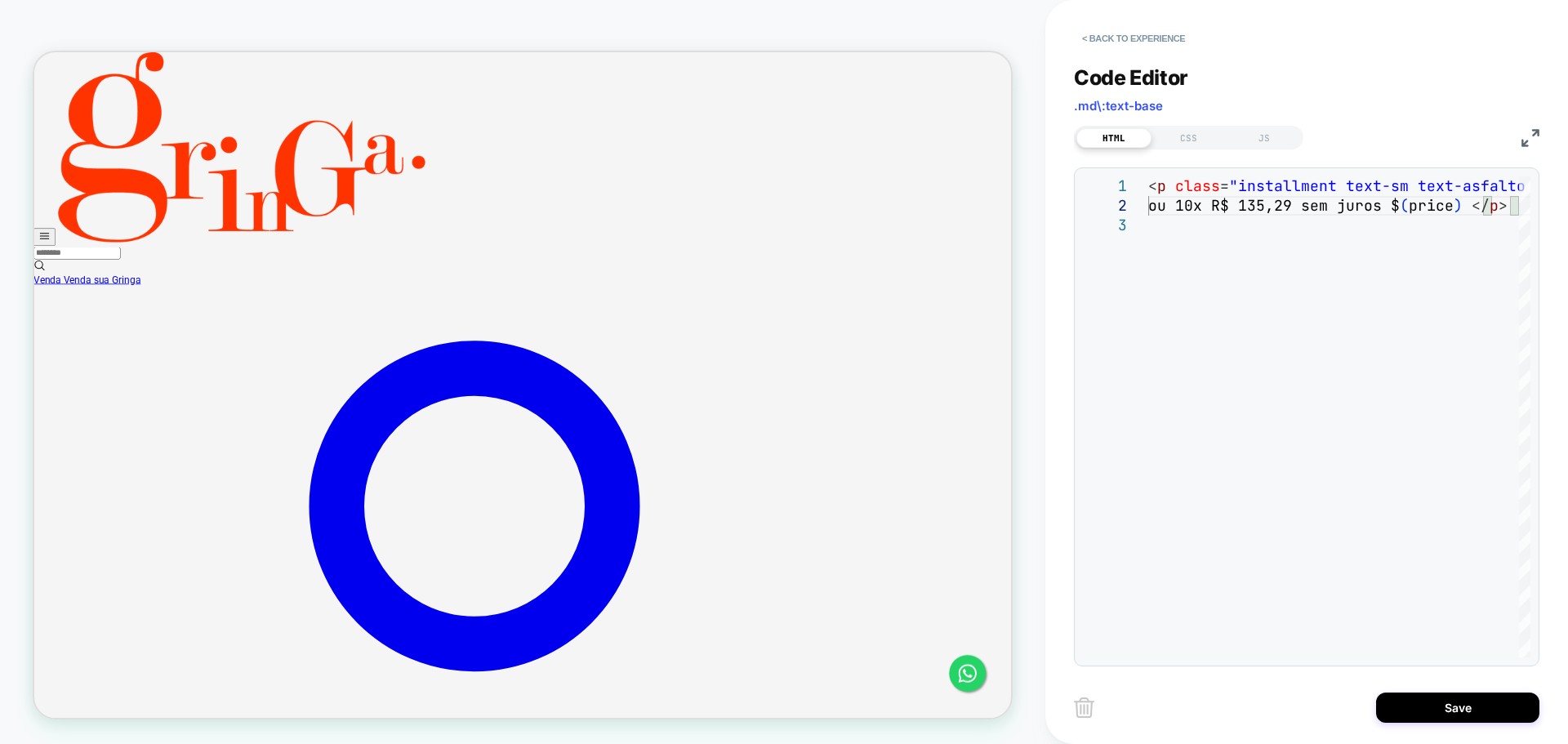
type textarea "**********"
